Goal: Information Seeking & Learning: Learn about a topic

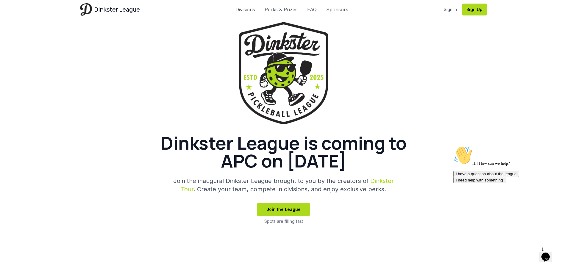
scroll to position [89, 0]
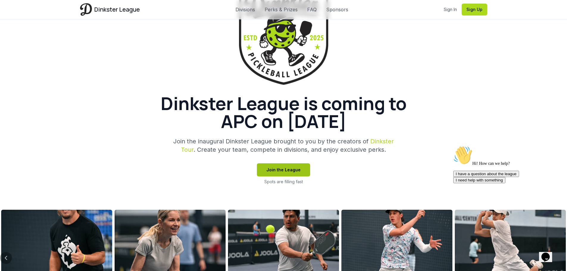
drag, startPoint x: 297, startPoint y: 169, endPoint x: 344, endPoint y: 172, distance: 46.8
click at [297, 169] on button "Join the League" at bounding box center [283, 169] width 53 height 13
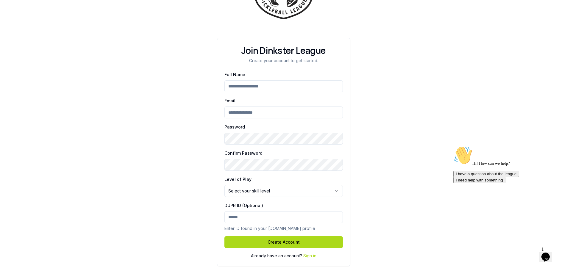
scroll to position [54, 0]
type input "**********"
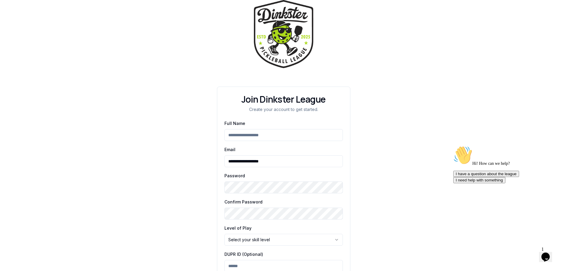
scroll to position [0, 0]
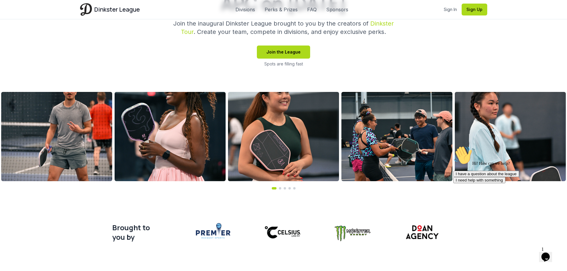
scroll to position [89, 0]
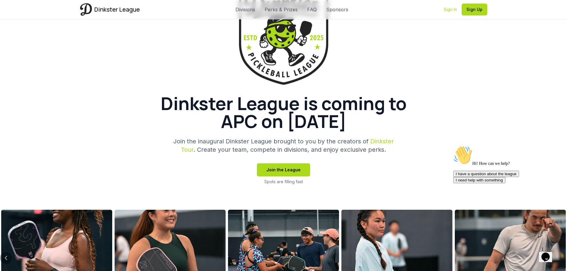
click at [450, 8] on link "Sign In" at bounding box center [450, 10] width 13 height 6
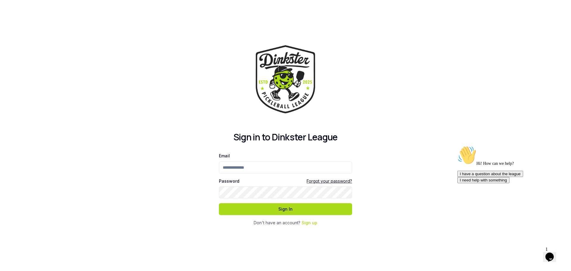
type input "**********"
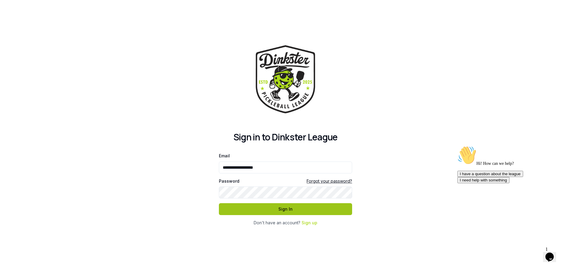
click at [289, 212] on button "Sign In" at bounding box center [285, 209] width 133 height 12
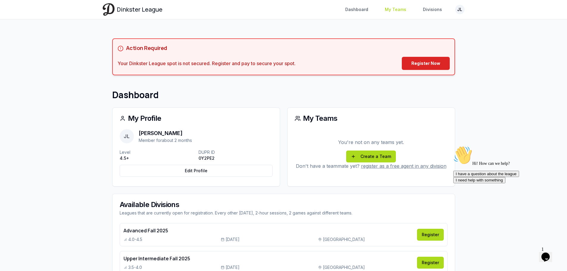
click at [400, 6] on link "My Teams" at bounding box center [395, 9] width 29 height 11
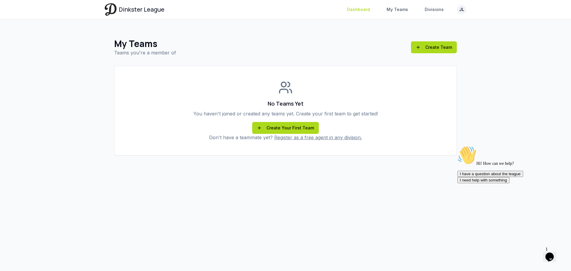
click at [368, 13] on link "Dashboard" at bounding box center [359, 9] width 30 height 11
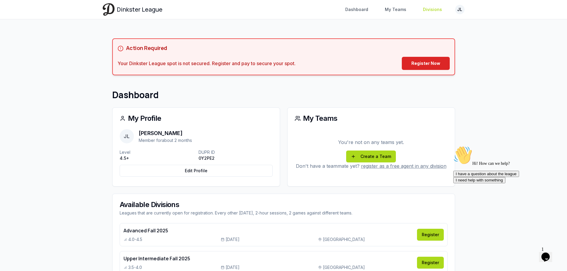
click at [430, 11] on link "Divisions" at bounding box center [432, 9] width 26 height 11
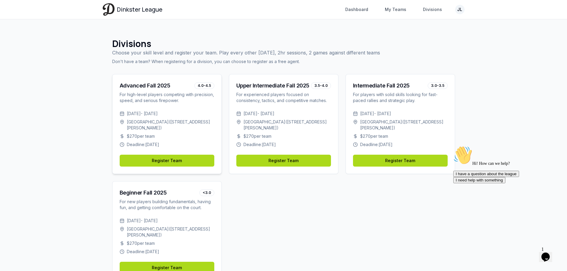
click at [154, 85] on div "Advanced Fall 2025" at bounding box center [145, 86] width 51 height 8
click at [141, 115] on span "[DATE] - [DATE]" at bounding box center [142, 114] width 31 height 6
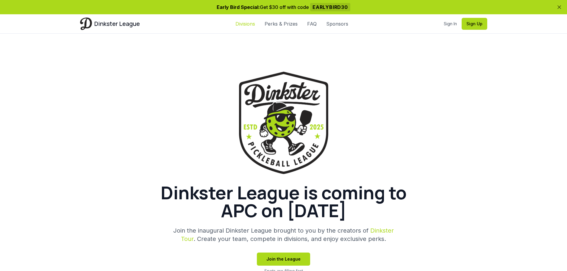
click at [240, 24] on link "Divisions" at bounding box center [245, 23] width 20 height 7
